Goal: Task Accomplishment & Management: Manage account settings

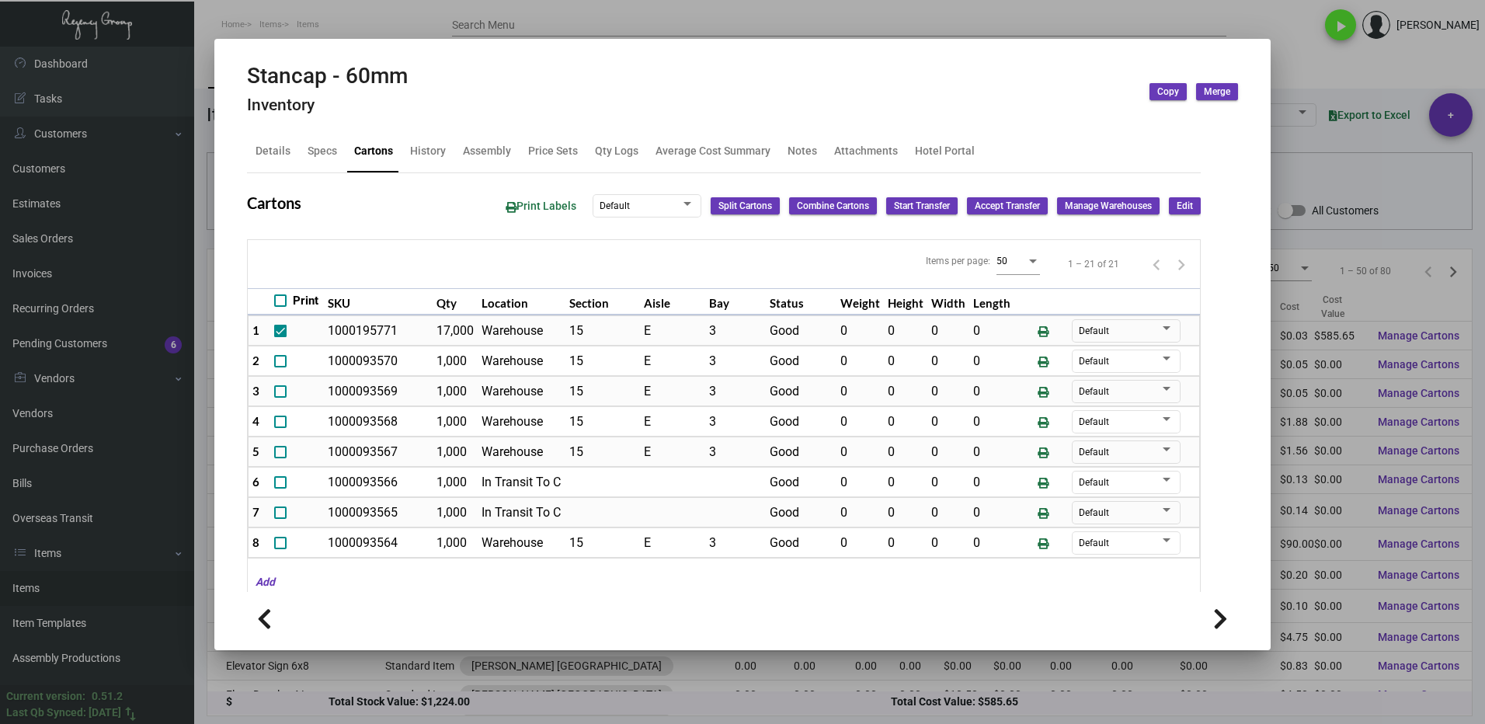
click at [1369, 176] on div at bounding box center [742, 362] width 1485 height 724
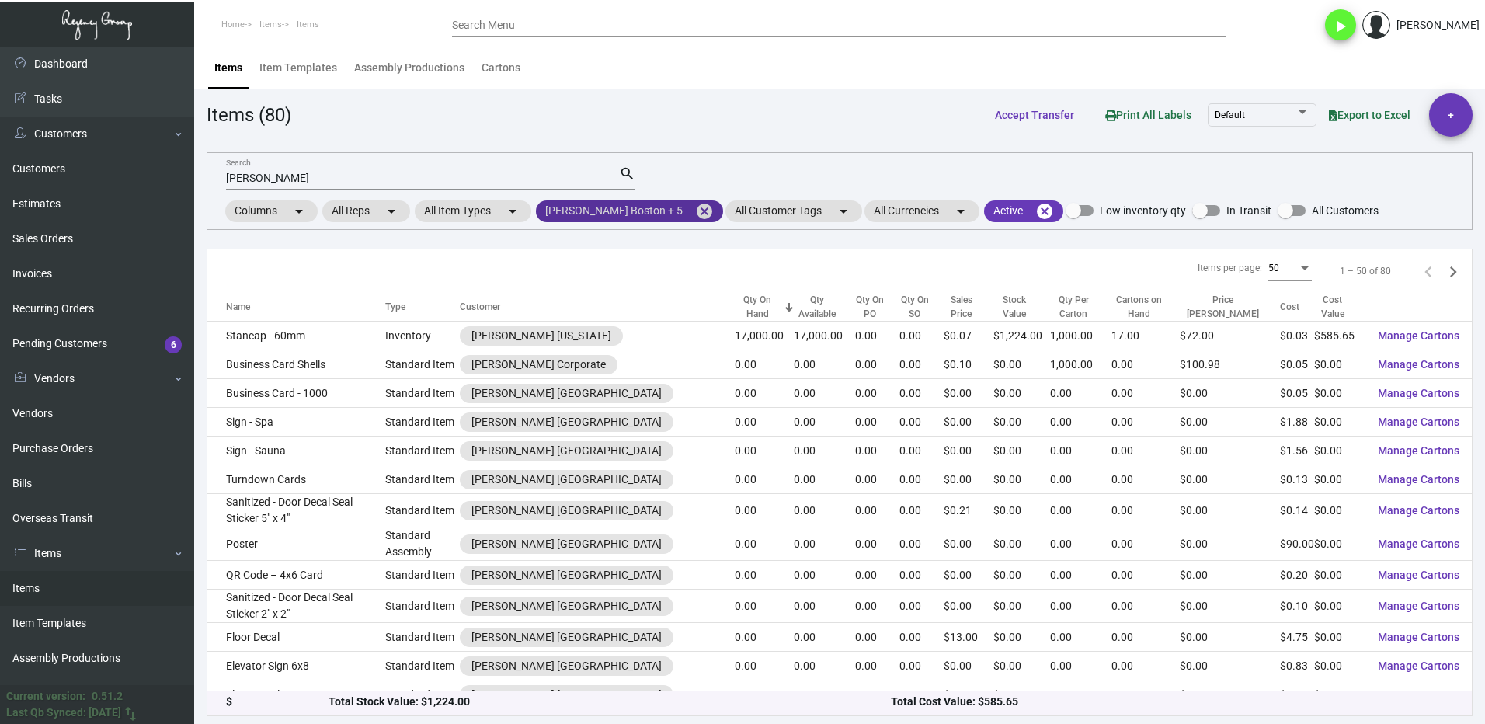
click at [695, 216] on mat-icon "cancel" at bounding box center [704, 211] width 19 height 19
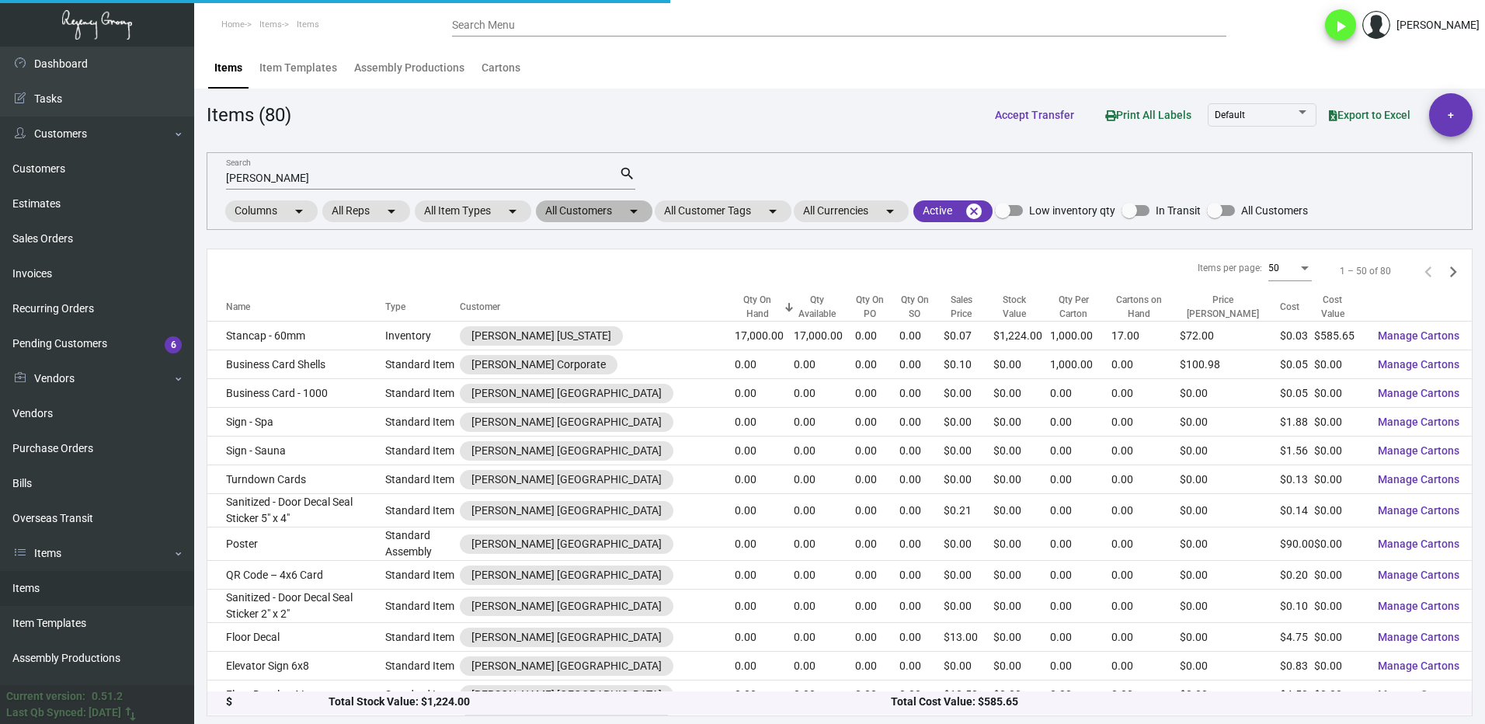
click at [579, 211] on mat-chip "All Customers arrow_drop_down" at bounding box center [594, 211] width 117 height 22
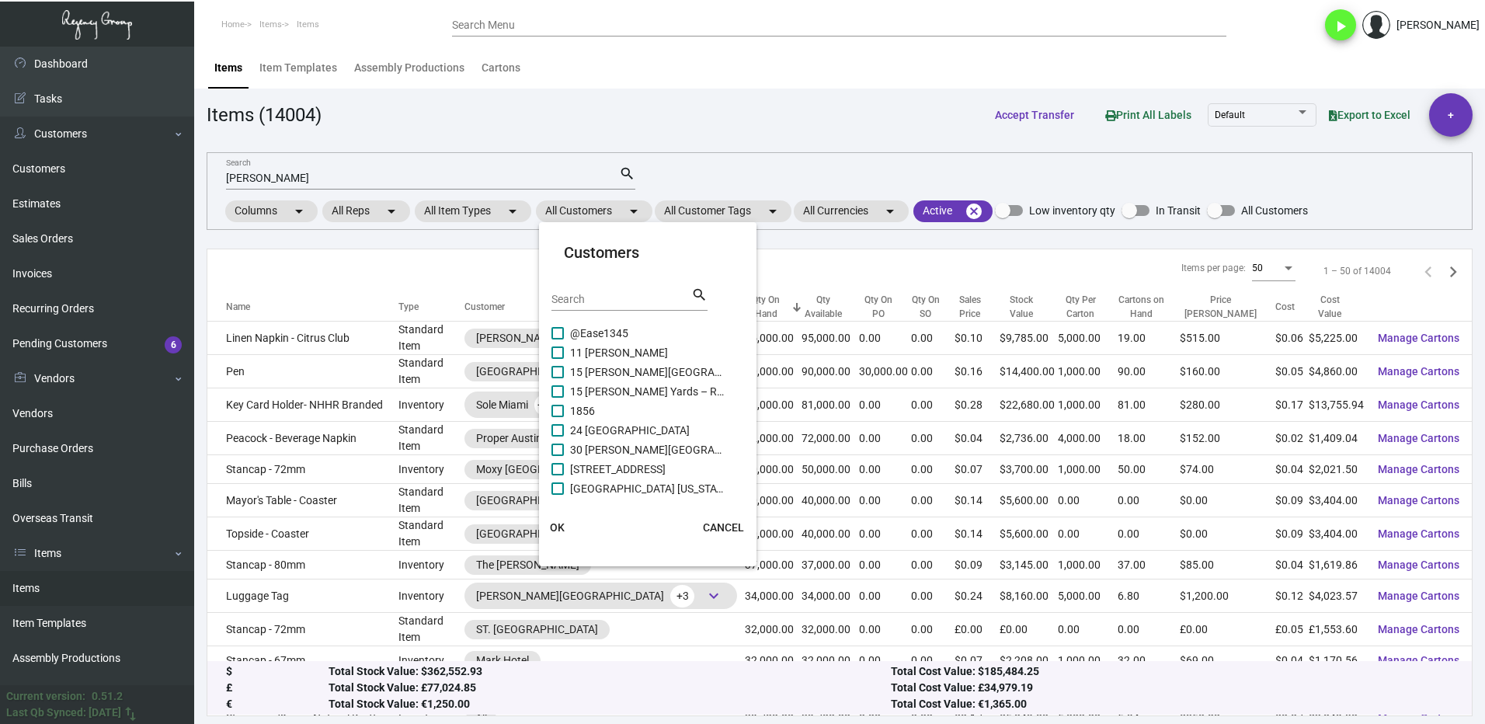
click at [599, 305] on input "Search" at bounding box center [622, 300] width 140 height 12
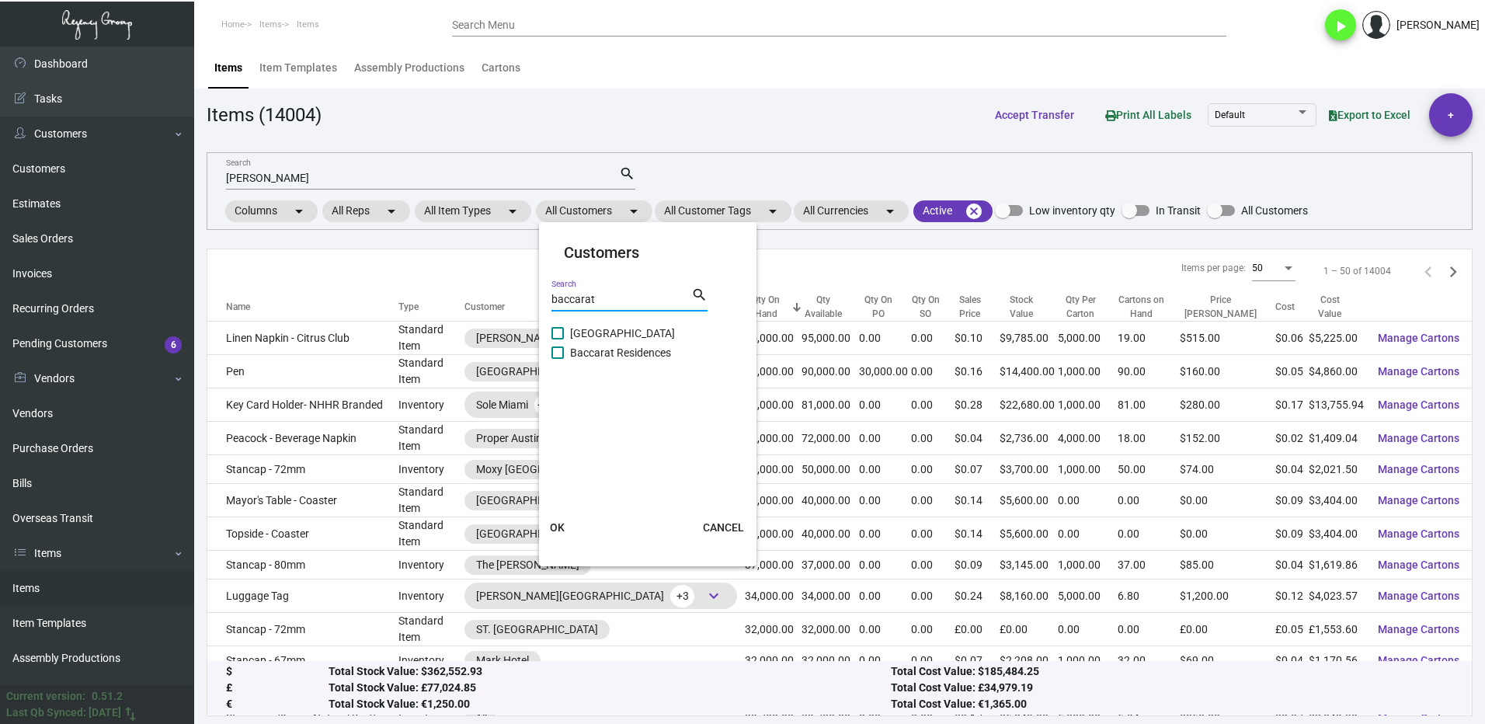
type input "baccarat"
click at [590, 336] on span "[GEOGRAPHIC_DATA]" at bounding box center [647, 333] width 155 height 19
click at [558, 339] on input "[GEOGRAPHIC_DATA]" at bounding box center [557, 339] width 1 height 1
checkbox input "true"
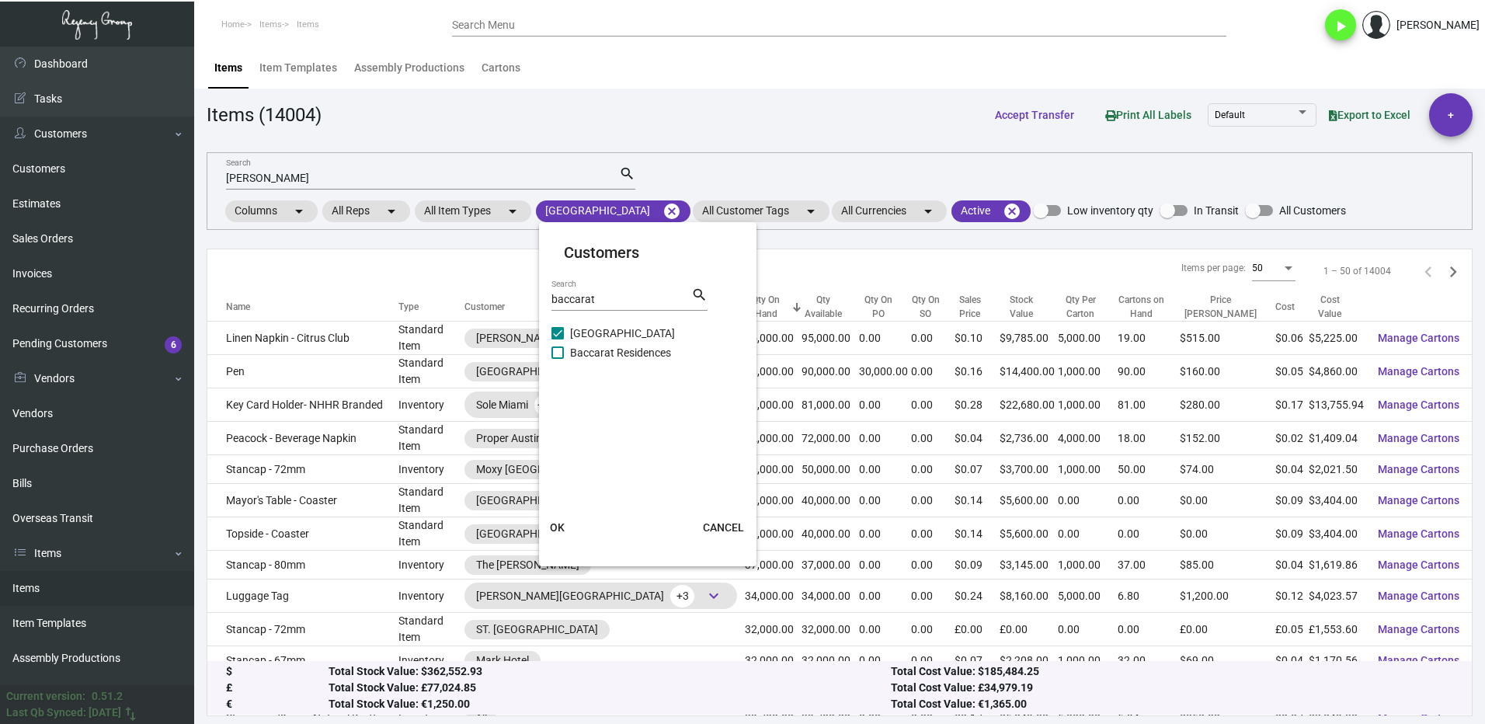
click at [552, 521] on span "OK" at bounding box center [557, 527] width 15 height 12
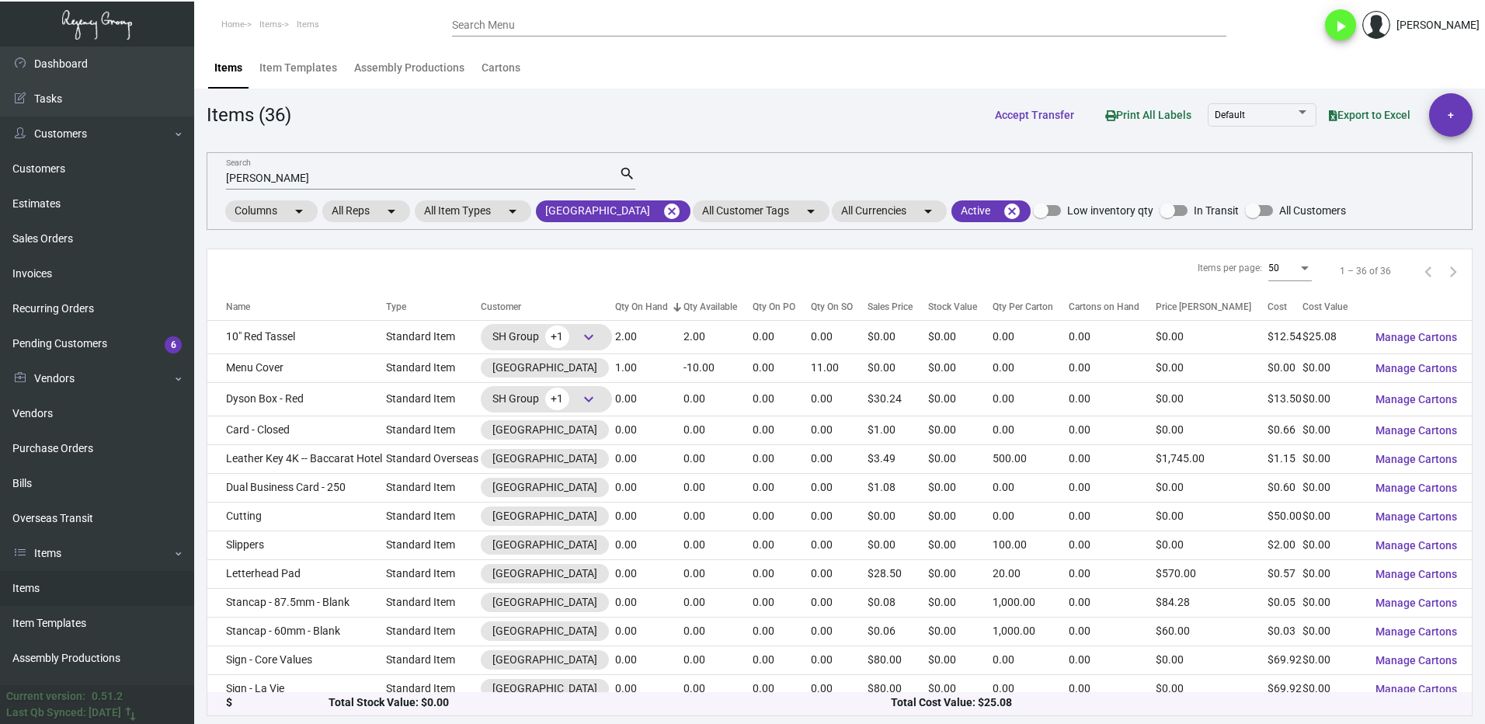
click at [255, 176] on input "[PERSON_NAME]" at bounding box center [422, 178] width 393 height 12
type input "s"
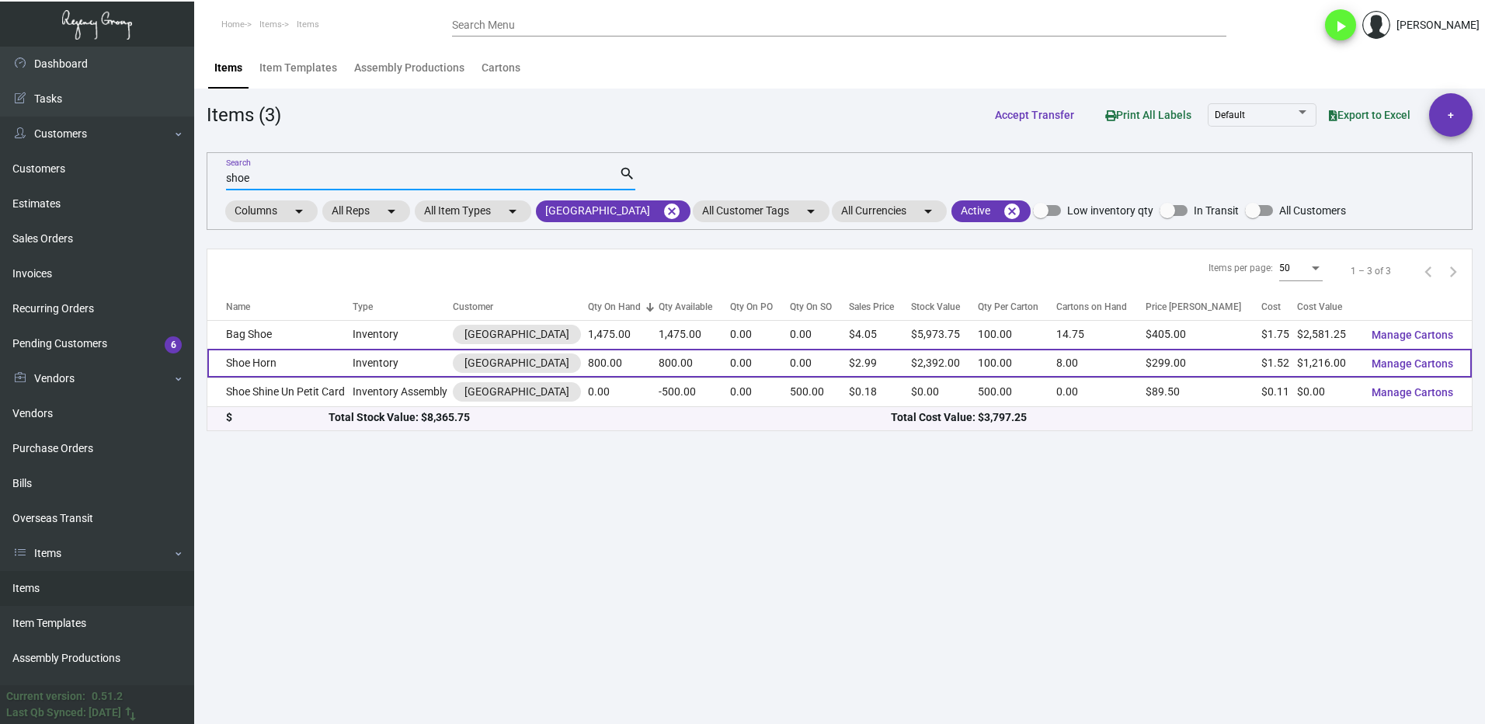
type input "shoe"
click at [291, 365] on td "Shoe Horn" at bounding box center [279, 363] width 145 height 29
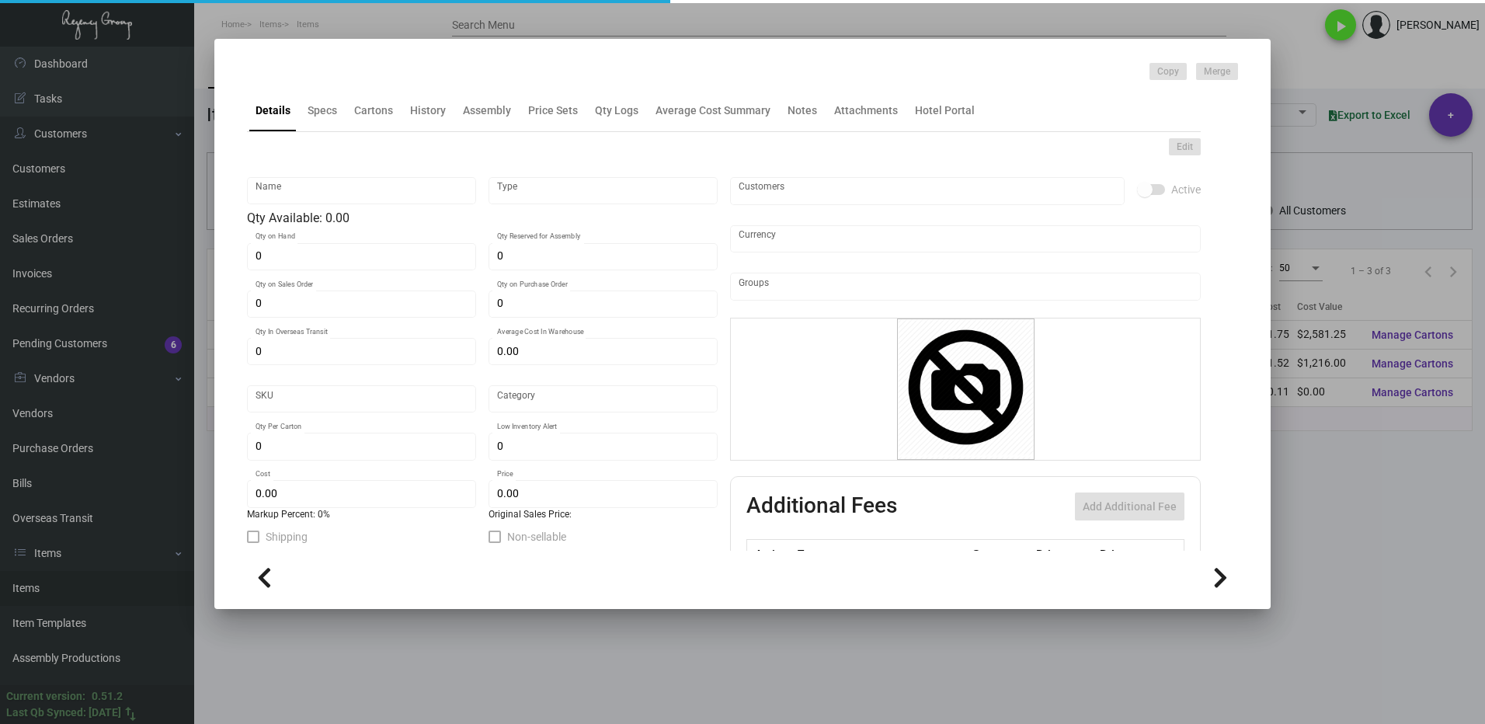
type input "Shoe Horn"
type input "Inventory"
type input "800"
type input "$ 1.52"
type input "634"
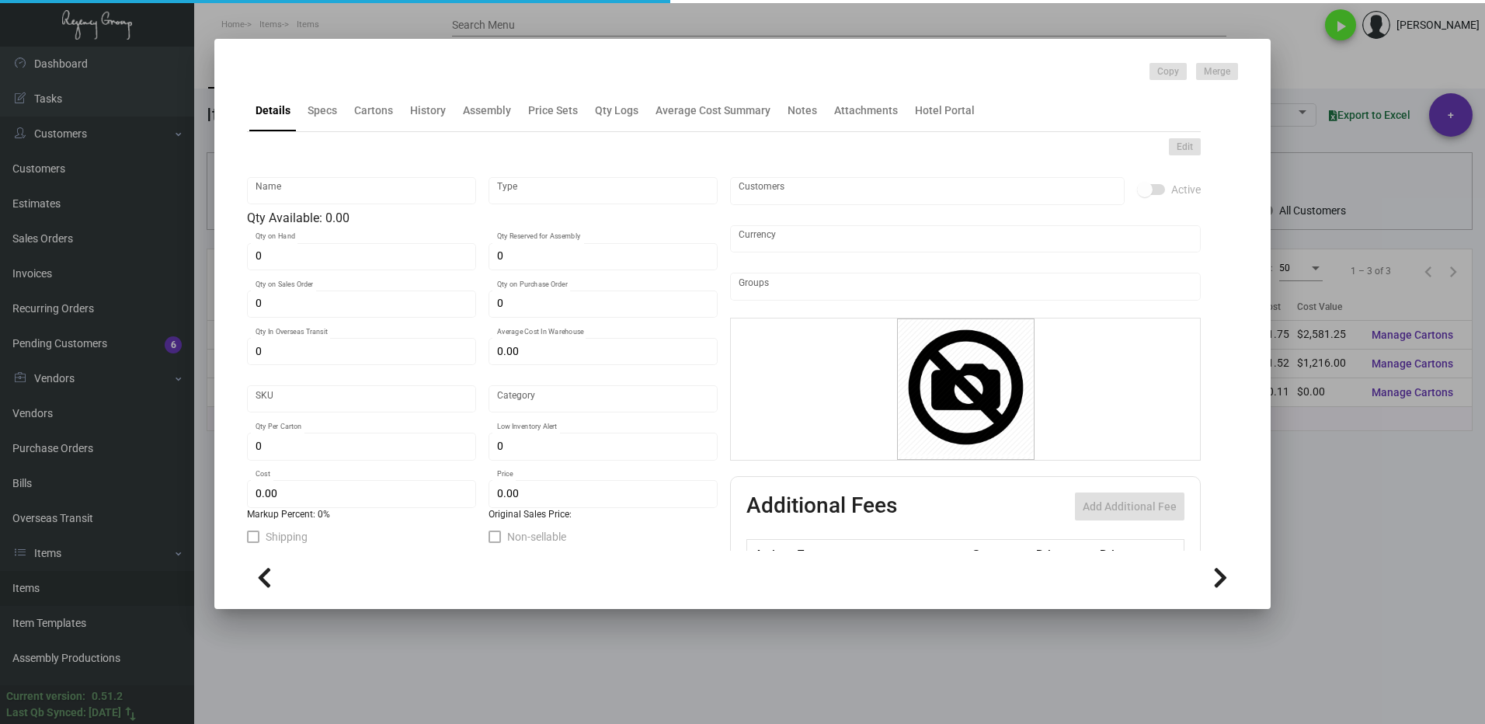
type input "Standard"
type input "100"
type input "500"
type input "$ 1.52"
type input "$ 2.99"
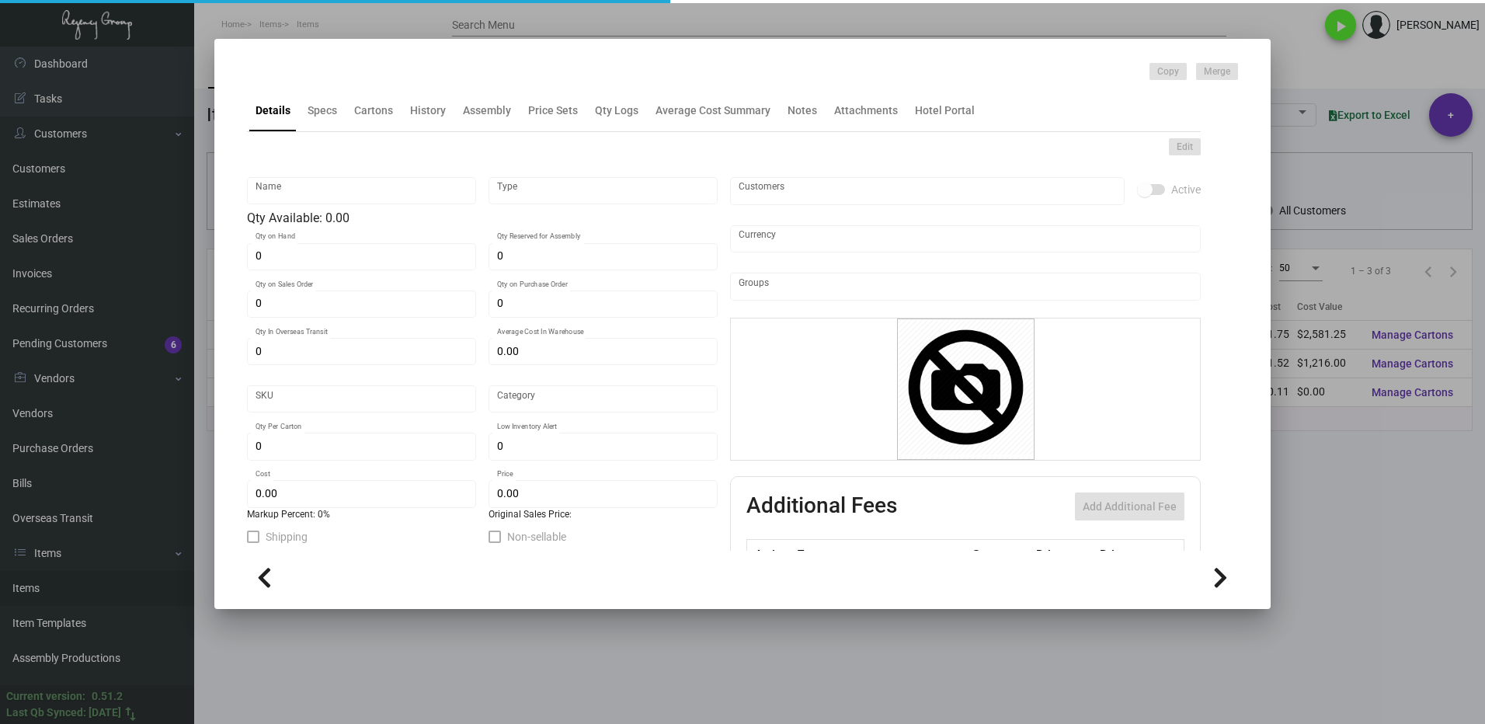
type textarea "Shoe Horn: Size 225 x 43mm, wooden material, brown color laser engraved logo, h…"
checkbox input "true"
type input "United States Dollar $"
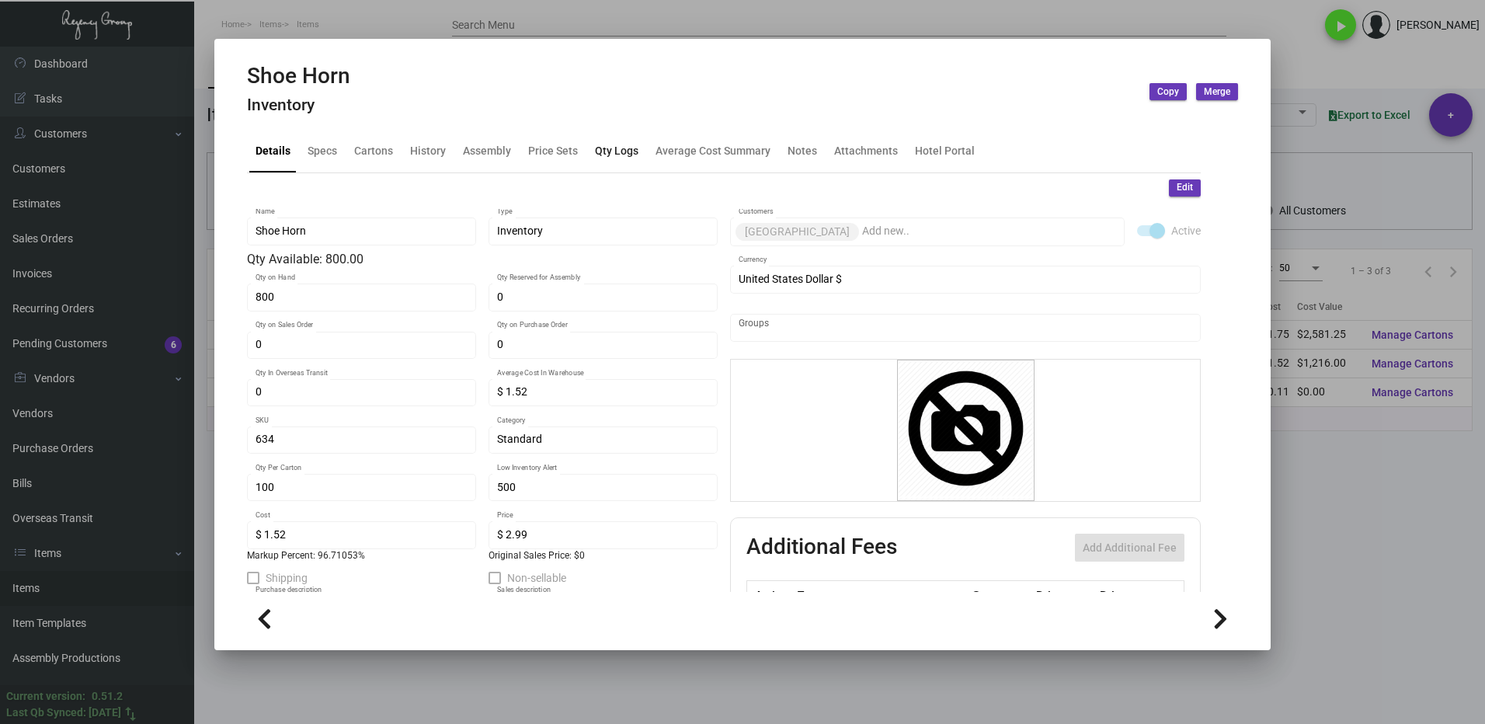
click at [616, 158] on div "Qty Logs" at bounding box center [617, 151] width 44 height 16
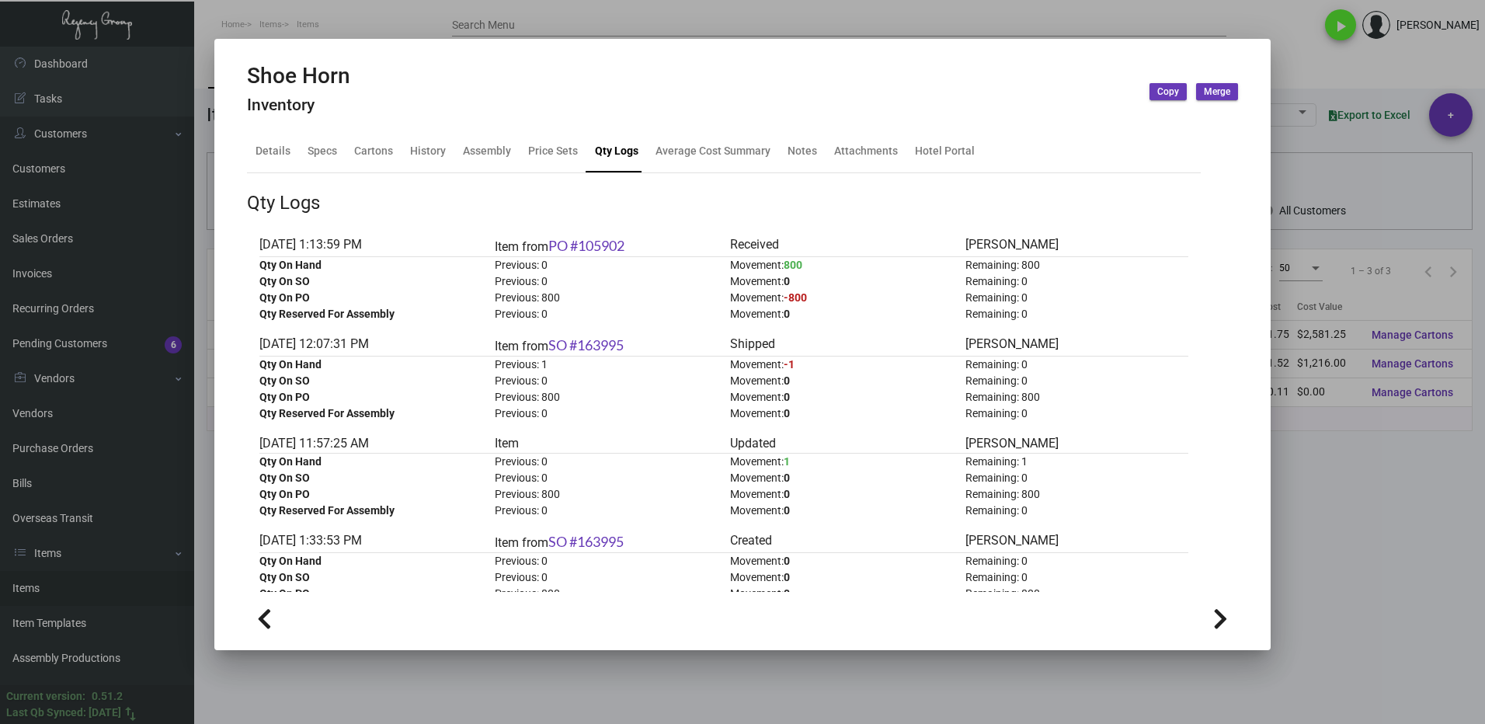
click at [1333, 509] on div at bounding box center [742, 362] width 1485 height 724
